Goal: Information Seeking & Learning: Learn about a topic

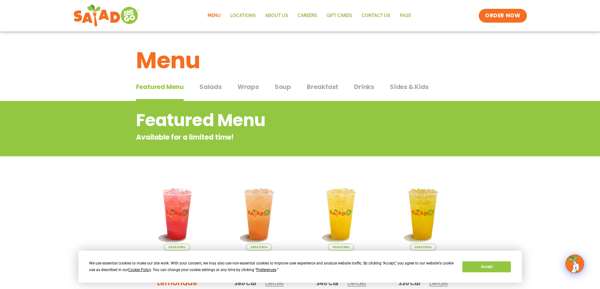
click at [212, 87] on span "Salads" at bounding box center [210, 86] width 22 height 9
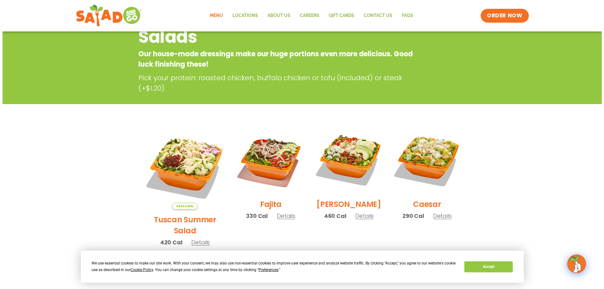
scroll to position [94, 0]
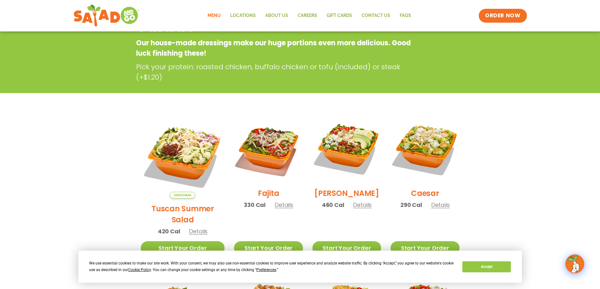
click at [509, 165] on section "Salads Our house-made dressings make our huge portions even more delicious. Goo…" at bounding box center [300, 265] width 600 height 517
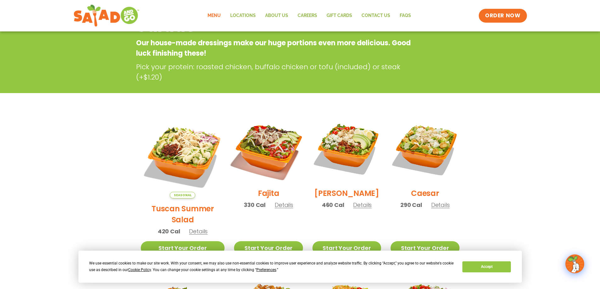
click at [255, 145] on img at bounding box center [268, 149] width 81 height 81
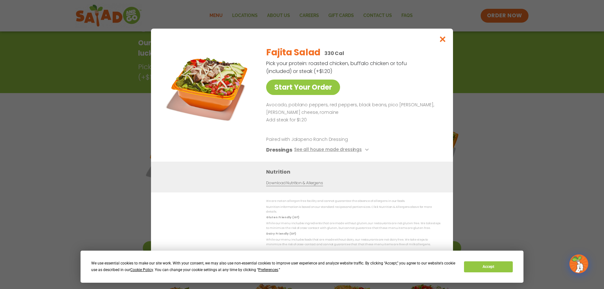
click at [215, 82] on img at bounding box center [209, 85] width 88 height 88
click at [211, 80] on img at bounding box center [209, 85] width 88 height 88
click at [326, 84] on link "Start Your Order" at bounding box center [303, 87] width 74 height 15
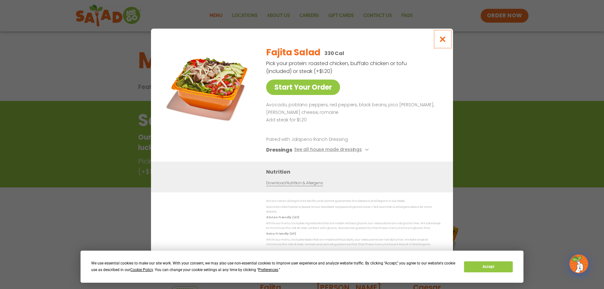
click at [443, 41] on icon "Close modal" at bounding box center [443, 39] width 8 height 7
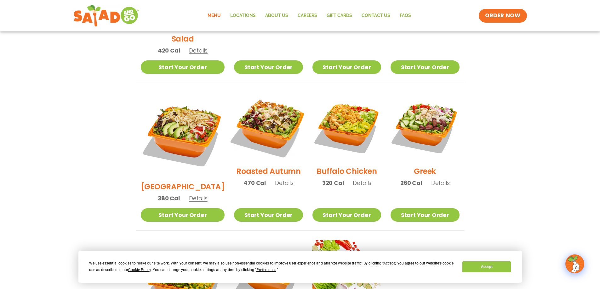
scroll to position [290, 0]
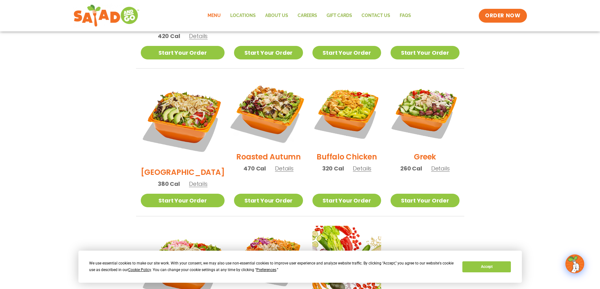
click at [264, 97] on img at bounding box center [268, 112] width 81 height 81
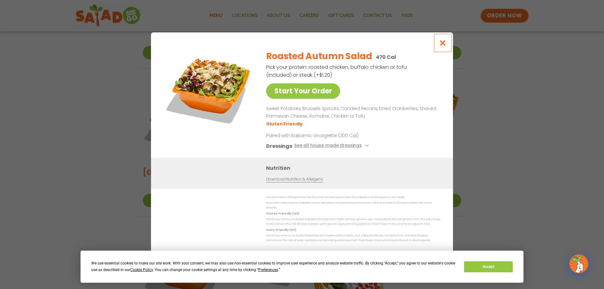
click at [442, 44] on icon "Close modal" at bounding box center [443, 43] width 8 height 7
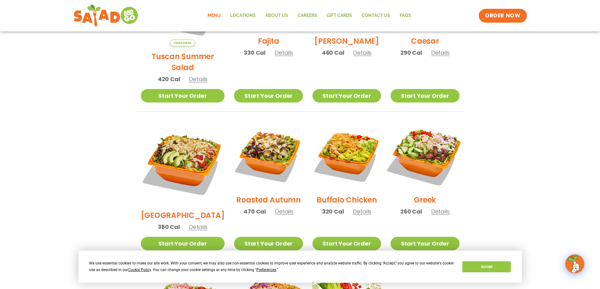
scroll to position [249, 0]
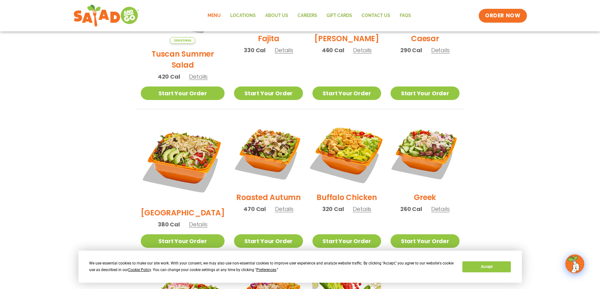
click at [346, 131] on img at bounding box center [346, 153] width 81 height 81
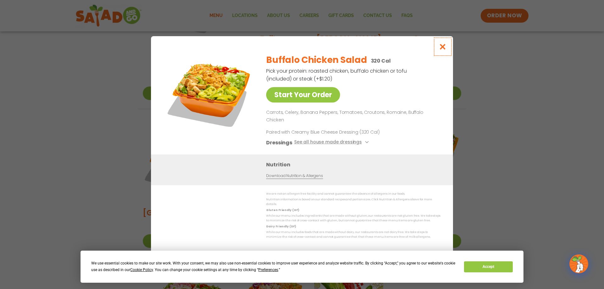
click at [448, 53] on button "Close modal" at bounding box center [443, 46] width 20 height 21
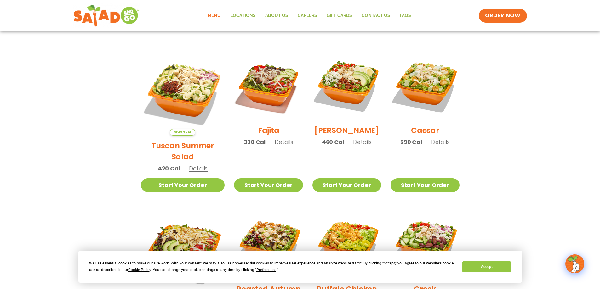
scroll to position [155, 0]
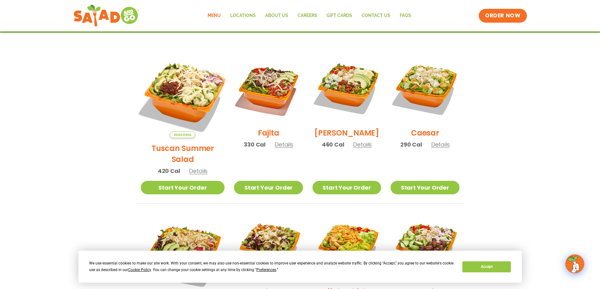
click at [183, 87] on img at bounding box center [182, 96] width 99 height 99
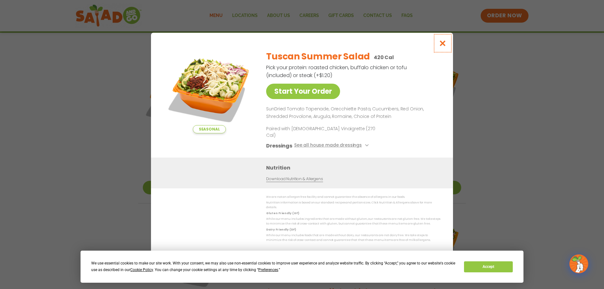
click at [444, 47] on icon "Close modal" at bounding box center [443, 43] width 8 height 7
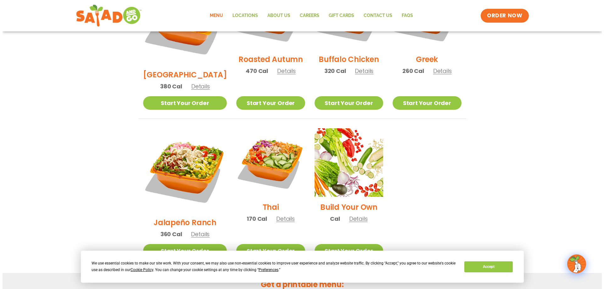
scroll to position [407, 0]
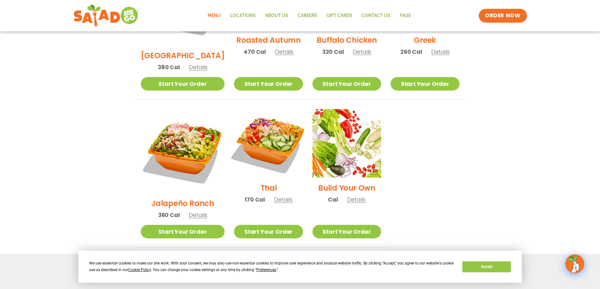
click at [282, 116] on img at bounding box center [268, 143] width 81 height 81
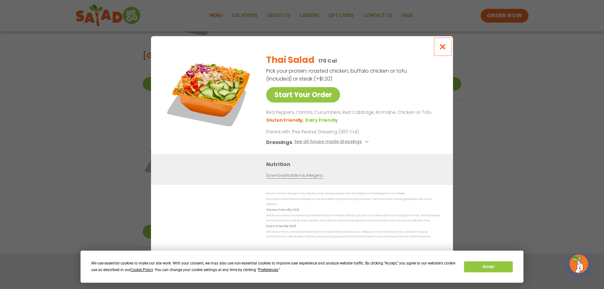
click at [441, 48] on icon "Close modal" at bounding box center [443, 46] width 8 height 7
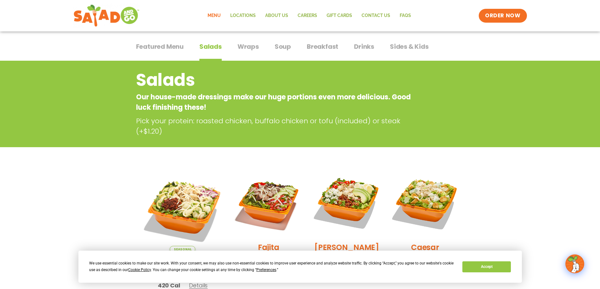
scroll to position [29, 0]
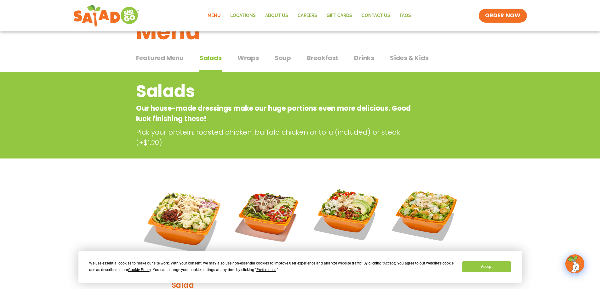
click at [148, 57] on span "Featured Menu" at bounding box center [160, 57] width 48 height 9
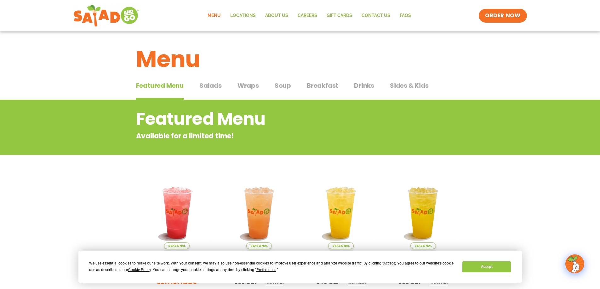
scroll to position [0, 0]
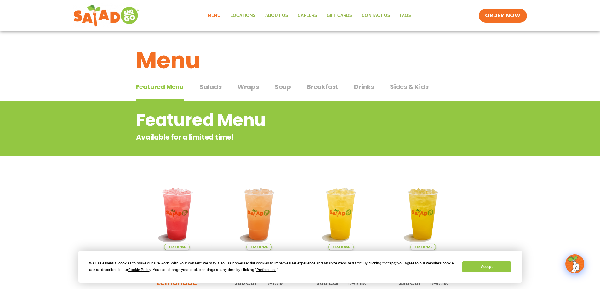
click at [251, 87] on span "Wraps" at bounding box center [247, 86] width 21 height 9
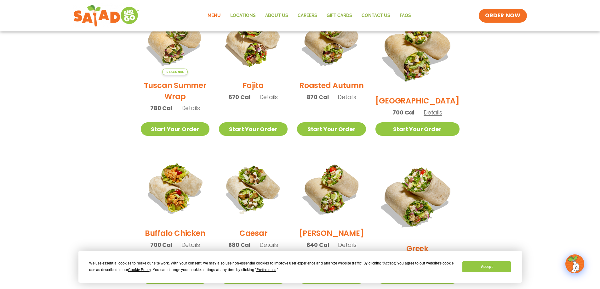
scroll to position [189, 0]
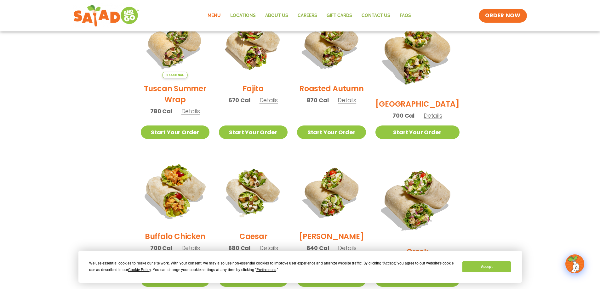
click at [184, 188] on img at bounding box center [174, 192] width 81 height 81
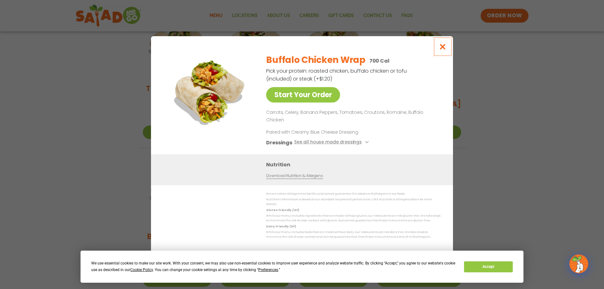
click at [437, 53] on button "Close modal" at bounding box center [443, 46] width 20 height 21
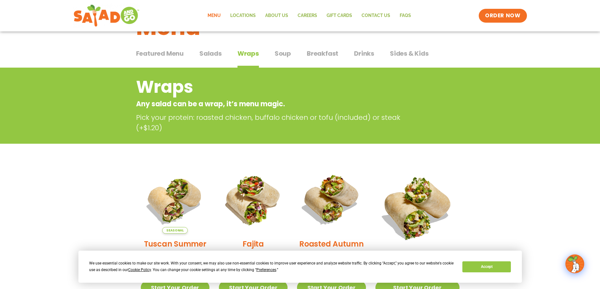
scroll to position [31, 0]
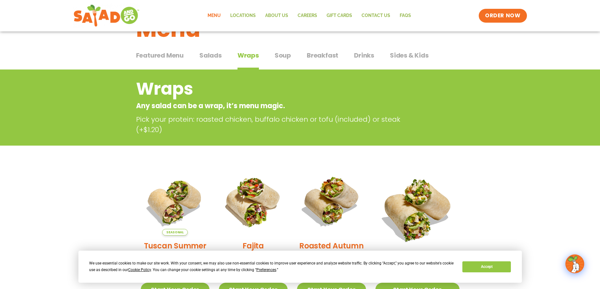
click at [285, 54] on span "Soup" at bounding box center [283, 55] width 16 height 9
